Goal: Check status: Check status

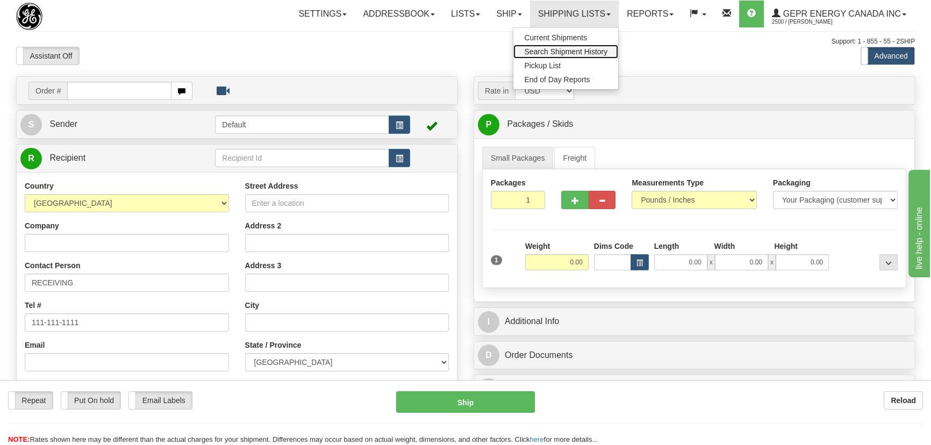
click at [562, 49] on span "Search Shipment History" at bounding box center [565, 51] width 83 height 9
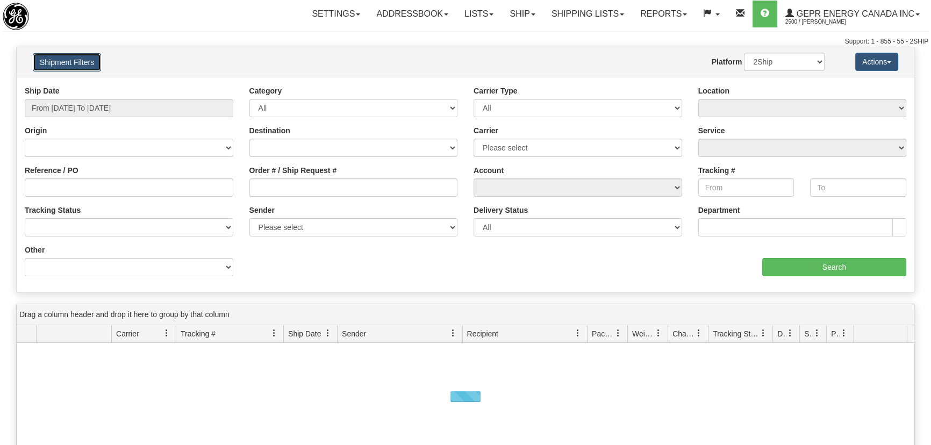
click at [82, 55] on button "Shipment Filters" at bounding box center [67, 62] width 68 height 18
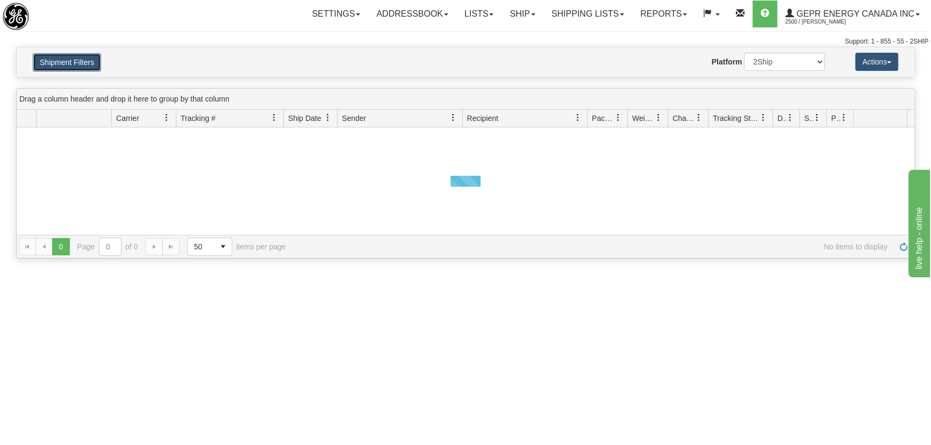
click at [82, 56] on button "Shipment Filters" at bounding box center [67, 62] width 68 height 18
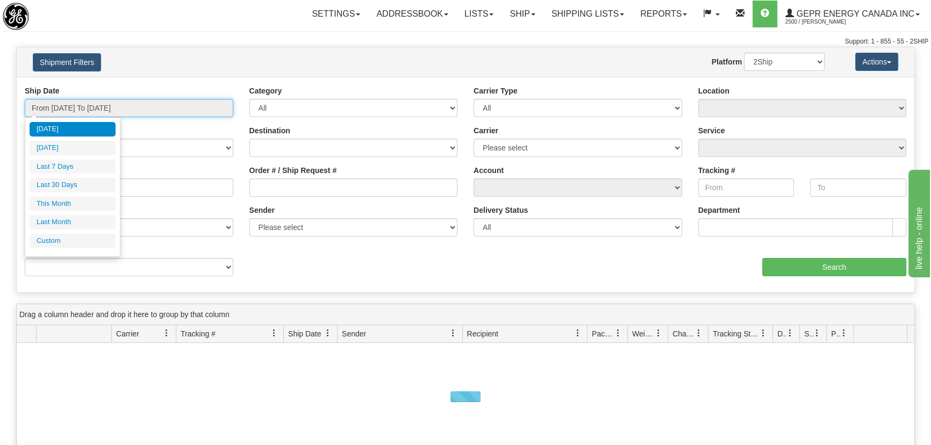
click at [104, 107] on input "From 09/03/2025 To 09/04/2025" at bounding box center [129, 108] width 209 height 18
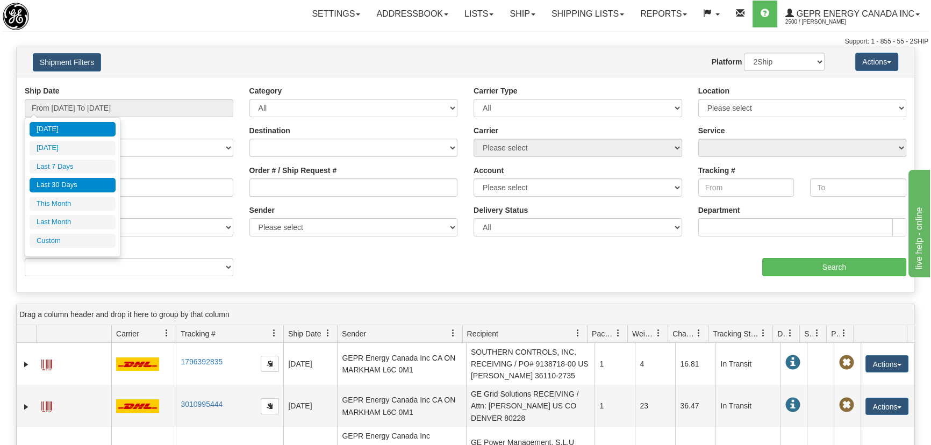
click at [87, 188] on li "Last 30 Days" at bounding box center [73, 185] width 86 height 15
type input "From 08/06/2025 To 09/04/2025"
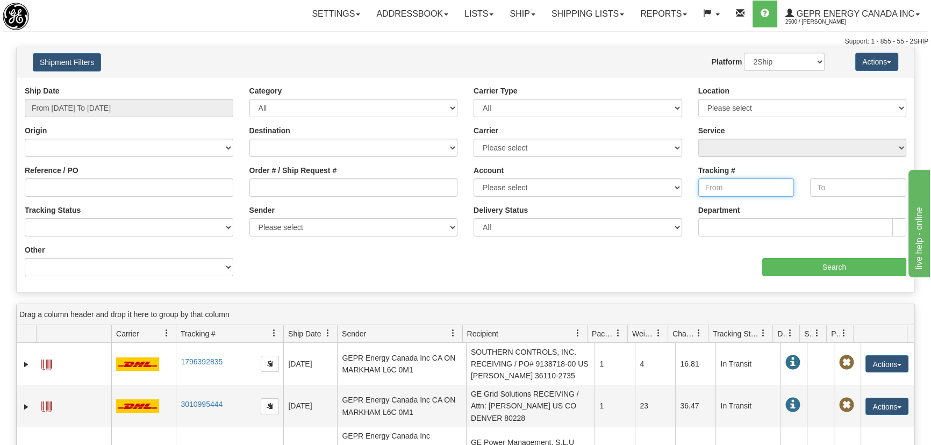
click at [716, 184] on input "Tracking #" at bounding box center [746, 187] width 96 height 18
paste input "392627931521"
type input "392627931521"
click at [868, 188] on input "text" at bounding box center [858, 187] width 96 height 18
paste input "392627931521"
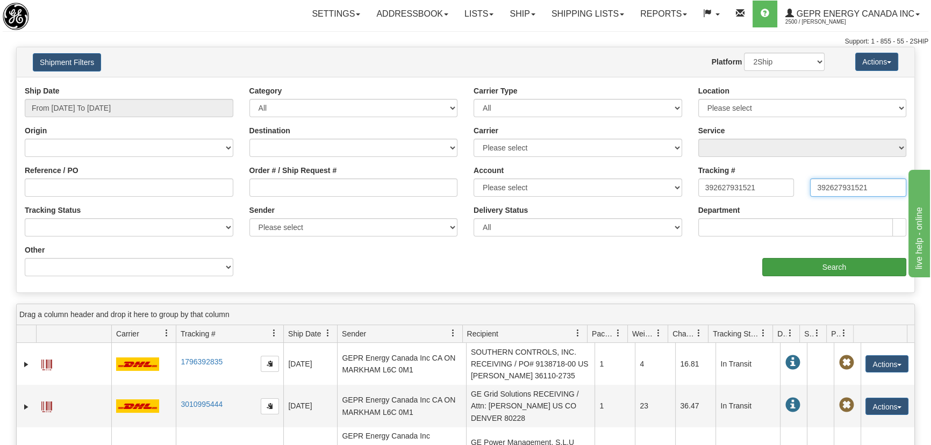
type input "392627931521"
click at [847, 263] on input "Search" at bounding box center [834, 267] width 144 height 18
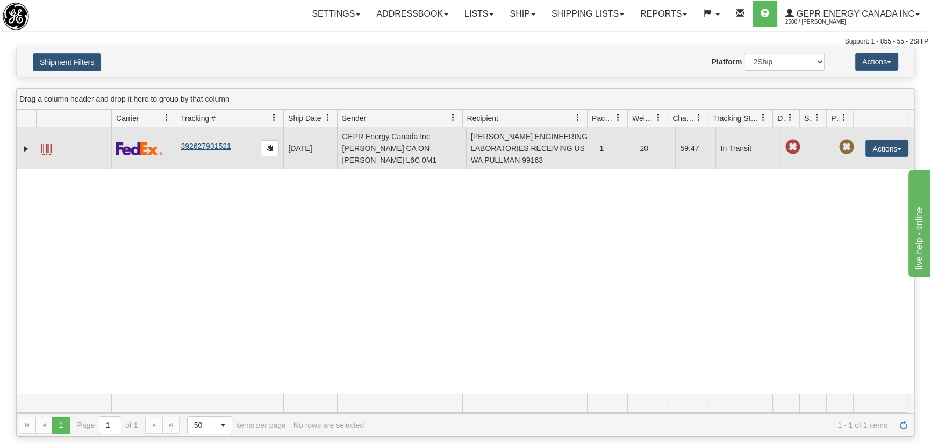
drag, startPoint x: 236, startPoint y: 147, endPoint x: 183, endPoint y: 147, distance: 53.2
click at [183, 147] on td "392627931521" at bounding box center [229, 148] width 107 height 42
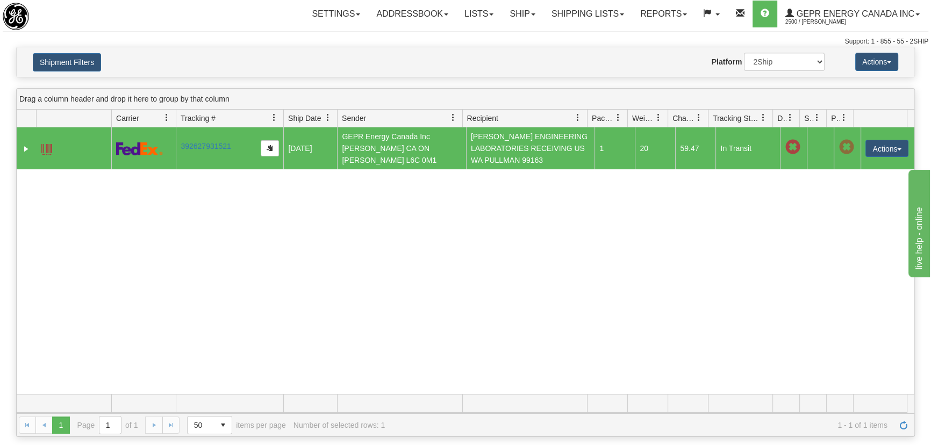
drag, startPoint x: 177, startPoint y: 148, endPoint x: 205, endPoint y: 154, distance: 28.5
click at [205, 154] on td "392627931521" at bounding box center [229, 148] width 107 height 42
drag, startPoint x: 237, startPoint y: 147, endPoint x: 187, endPoint y: 146, distance: 50.0
click at [190, 146] on link "392627931521" at bounding box center [206, 146] width 50 height 9
